Goal: Find specific page/section: Find specific page/section

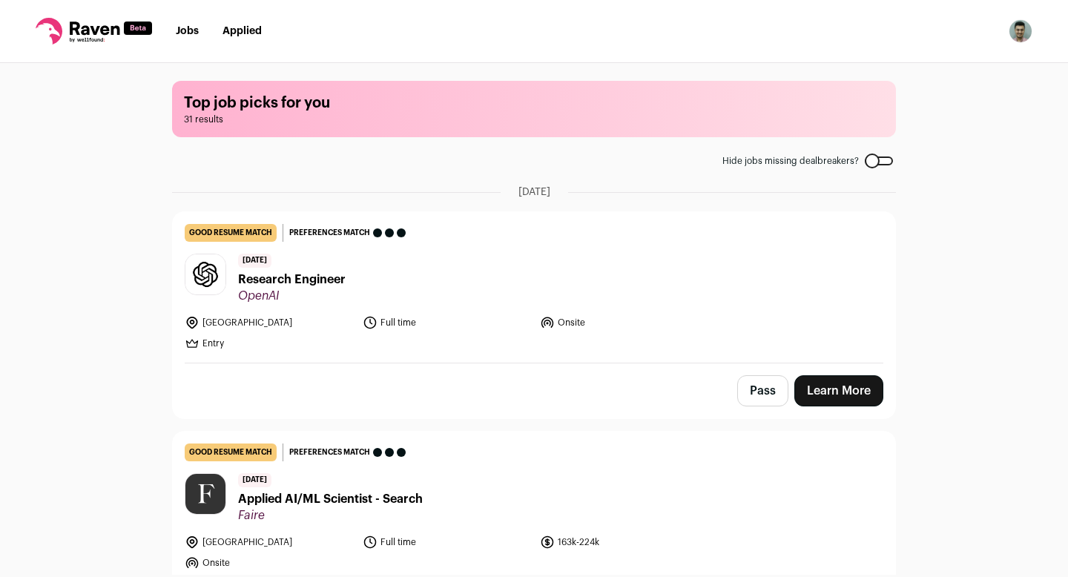
click at [192, 30] on link "Jobs" at bounding box center [187, 31] width 23 height 10
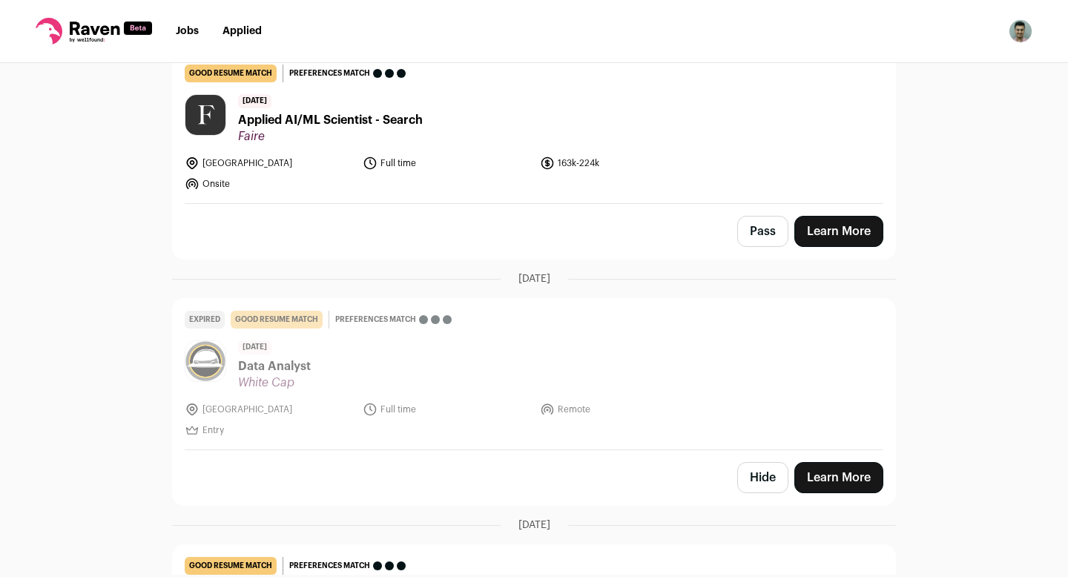
scroll to position [364, 0]
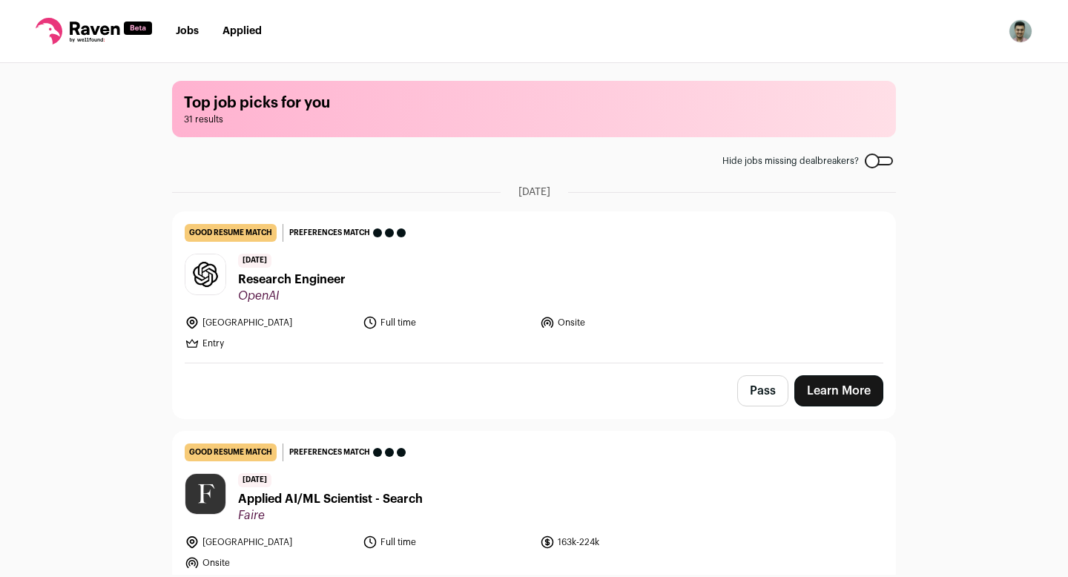
click at [238, 36] on link "Applied" at bounding box center [241, 31] width 39 height 10
